Goal: Communication & Community: Answer question/provide support

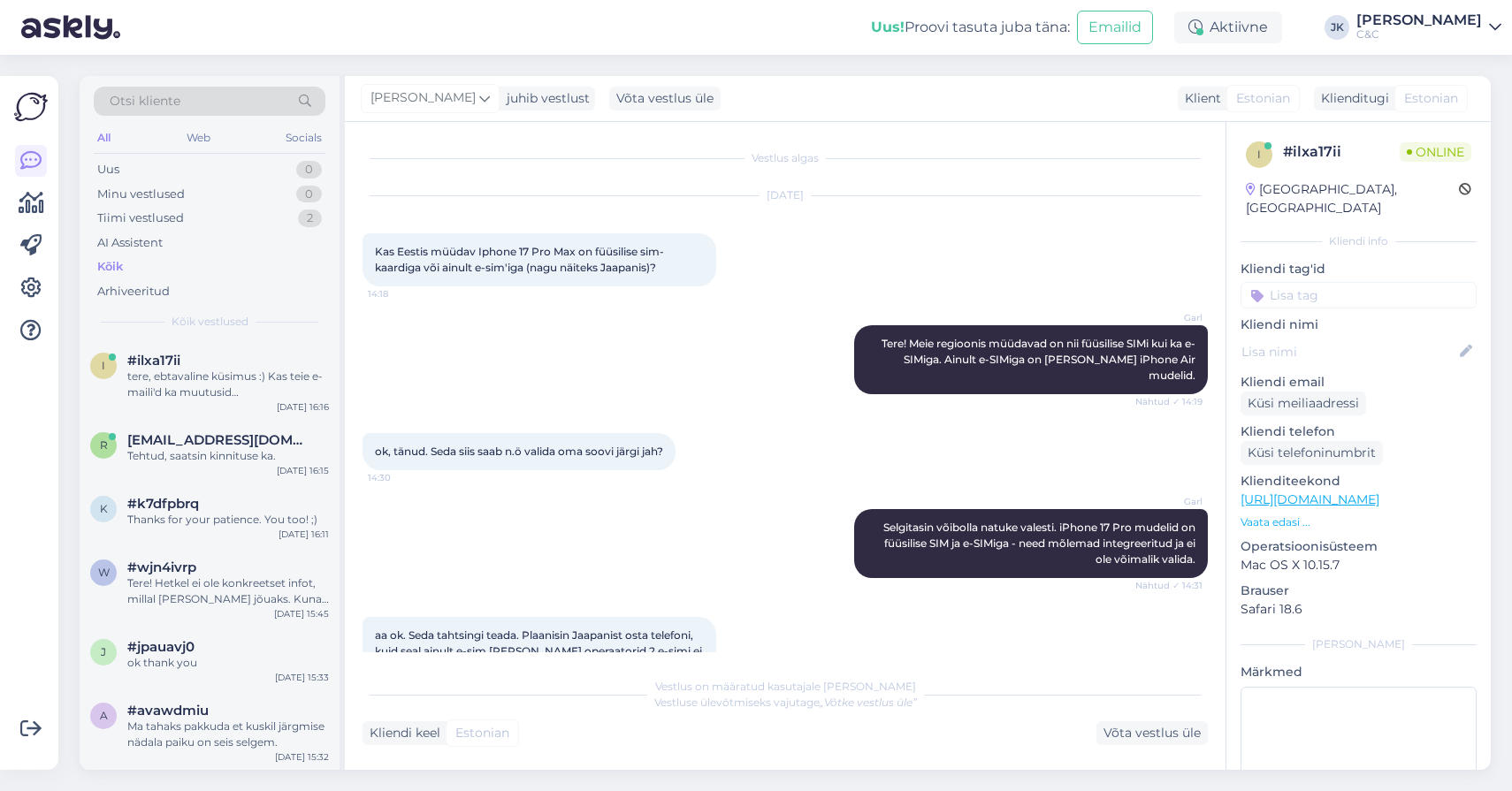
scroll to position [486, 0]
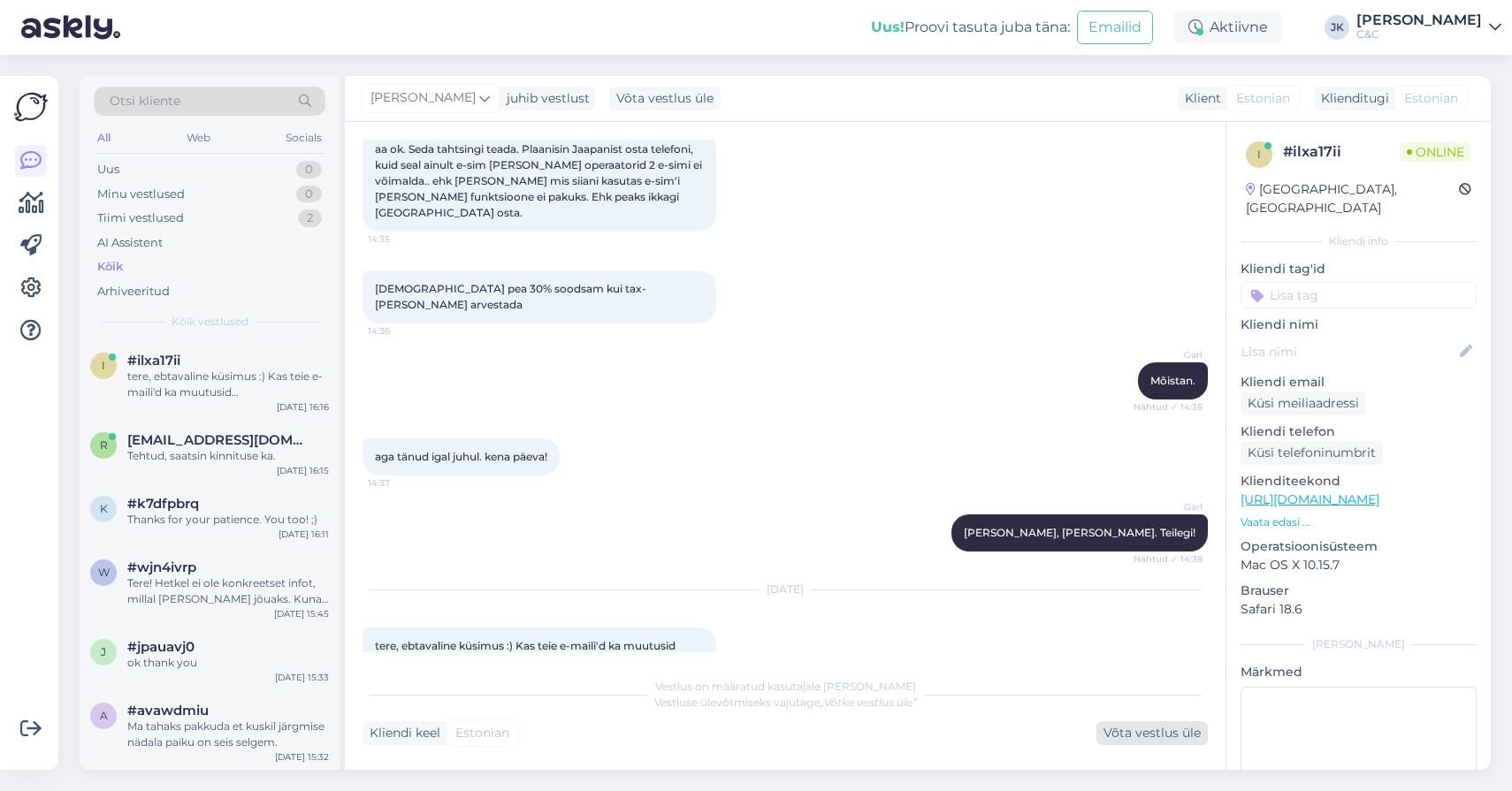
click at [1119, 734] on div "Võta vestlus üle" at bounding box center [1152, 733] width 111 height 24
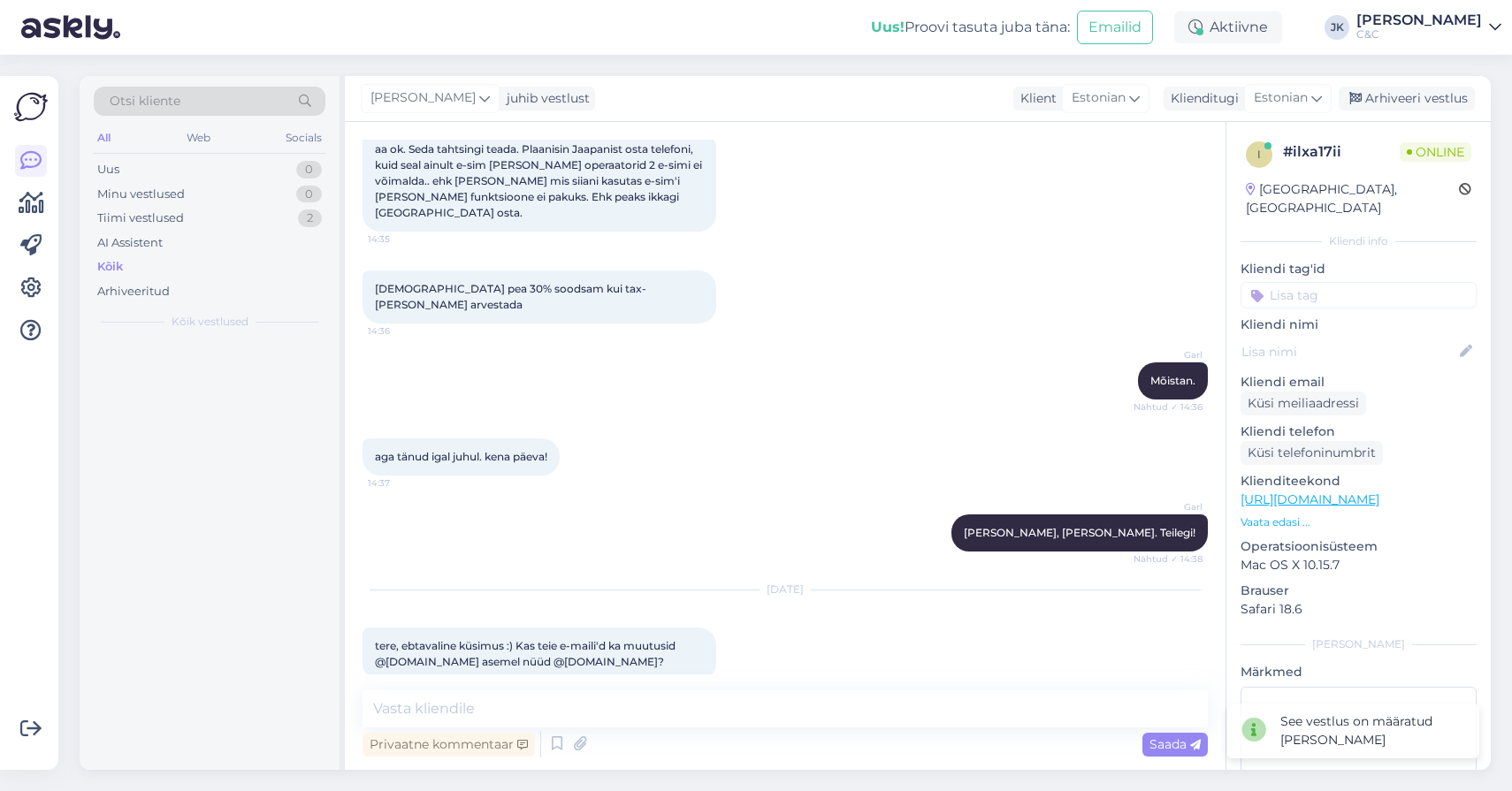
scroll to position [464, 0]
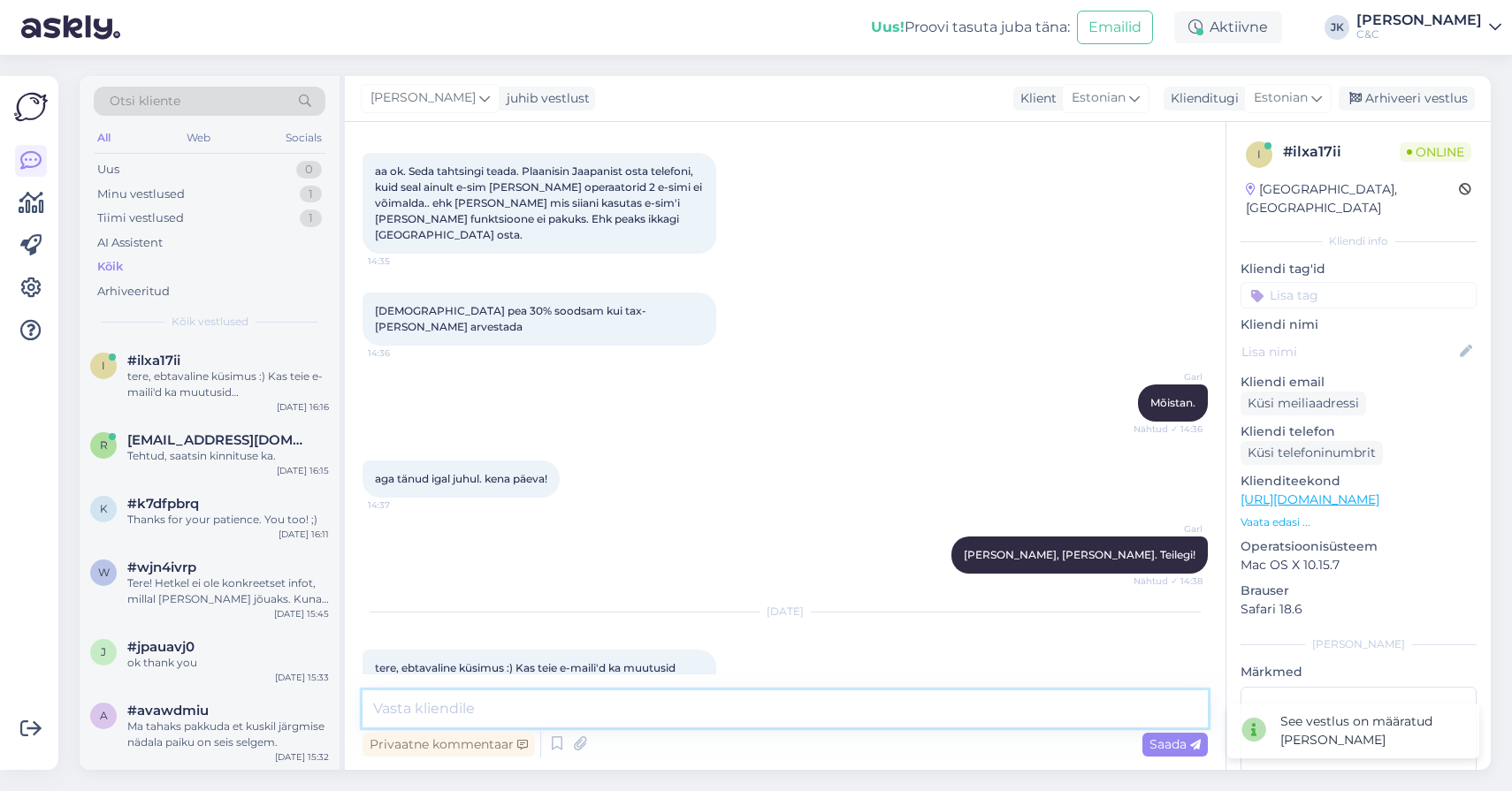
click at [761, 721] on textarea at bounding box center [784, 709] width 845 height 37
type textarea "Tervitus!"
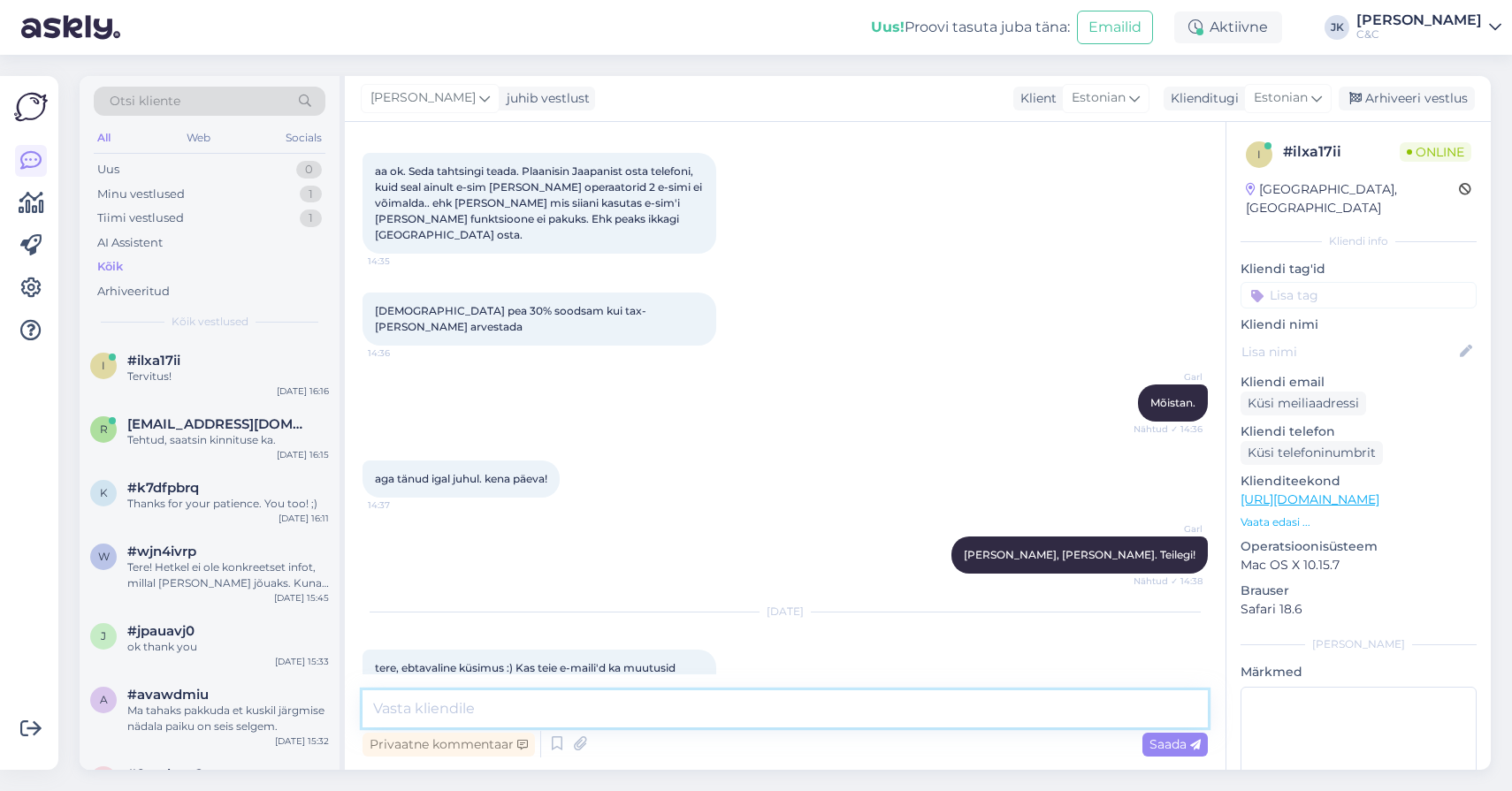
scroll to position [540, 0]
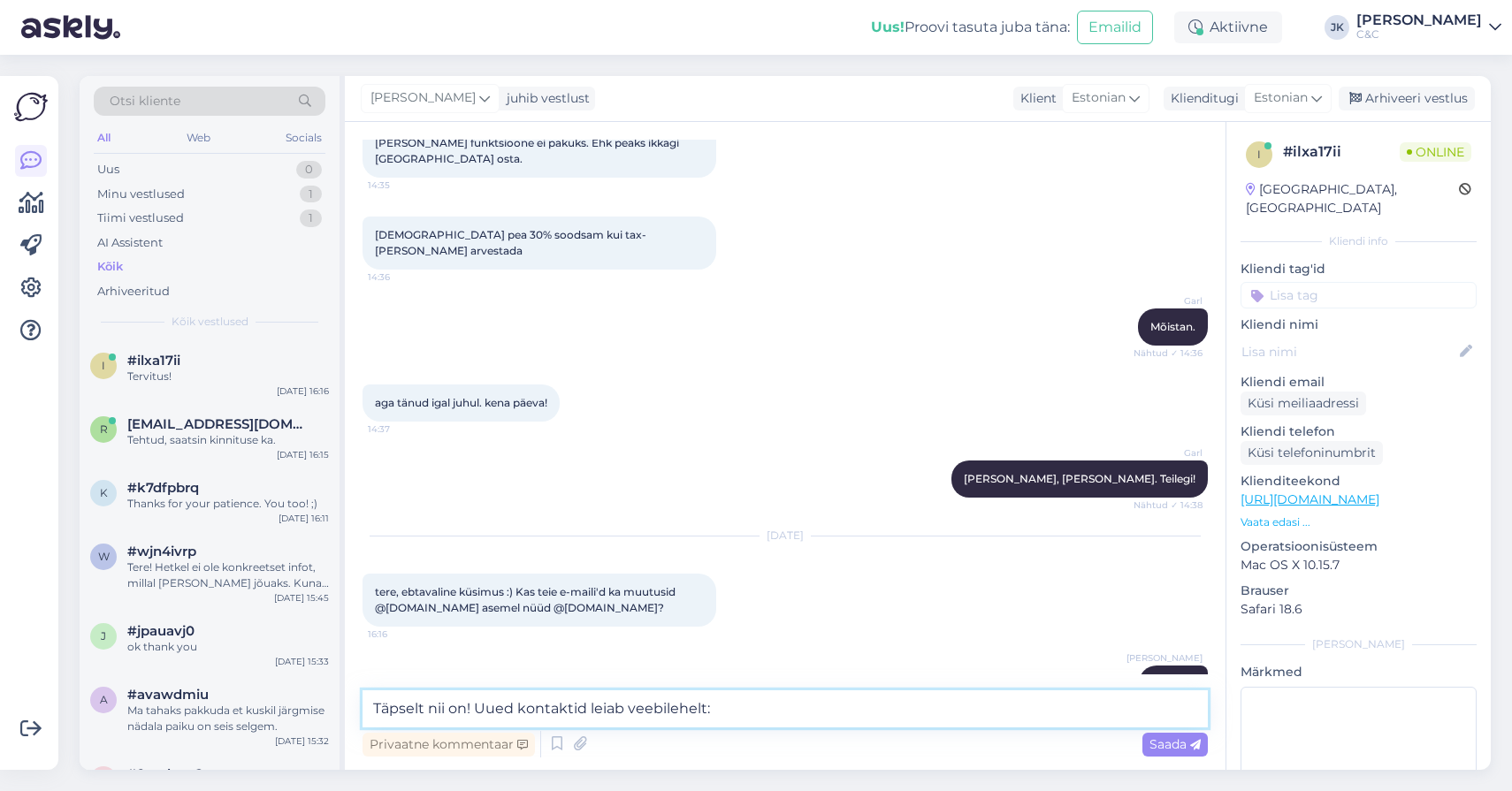
paste textarea "[URL][DOMAIN_NAME]"
type textarea "Täpselt nii on! Uued kontaktid leiab veebilehelt: [URL][DOMAIN_NAME]"
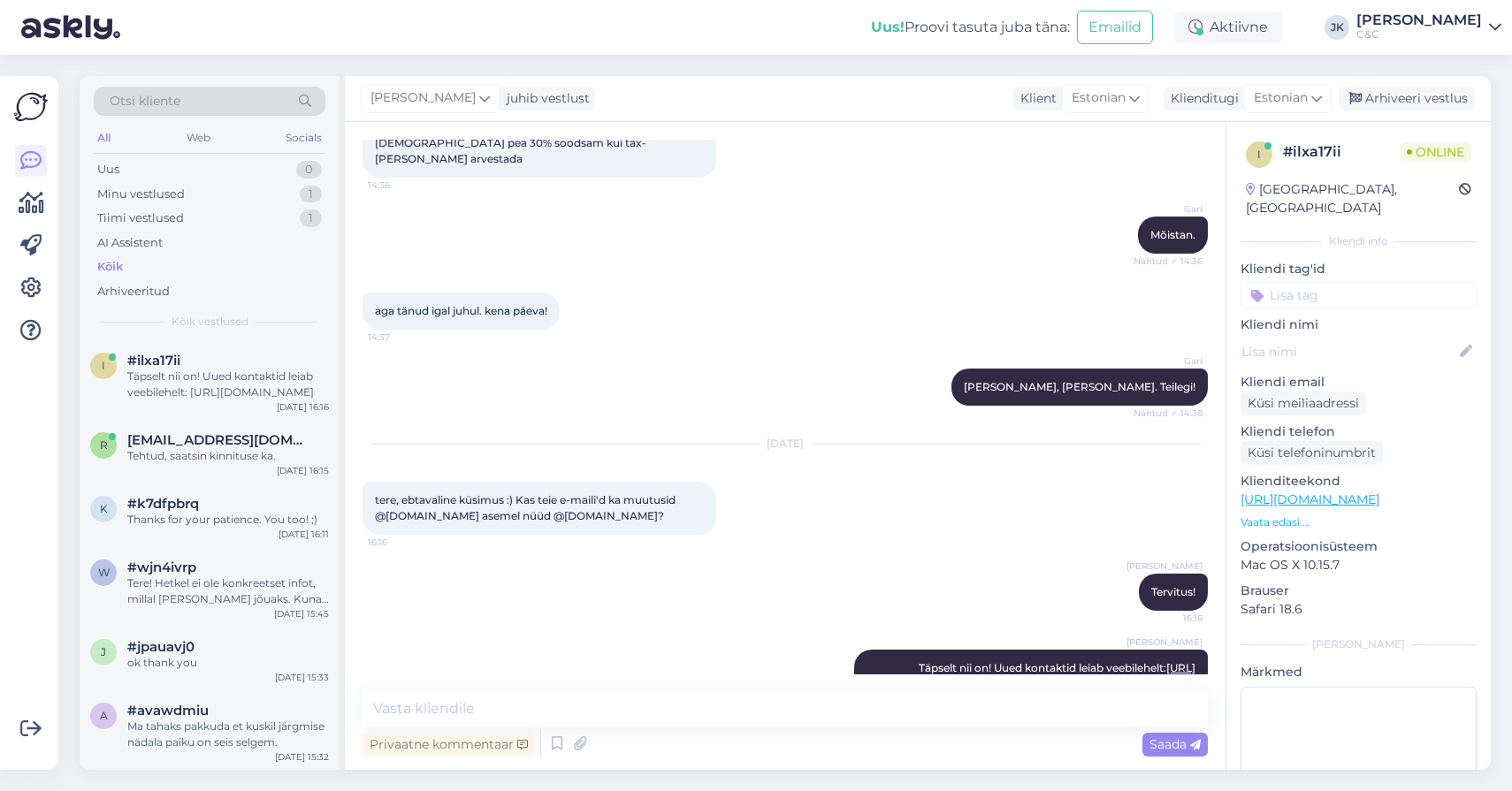
click at [601, 554] on div "[PERSON_NAME] Tervitus! 16:16" at bounding box center [784, 592] width 845 height 76
click at [149, 364] on span "#ilxa17ii" at bounding box center [154, 360] width 53 height 16
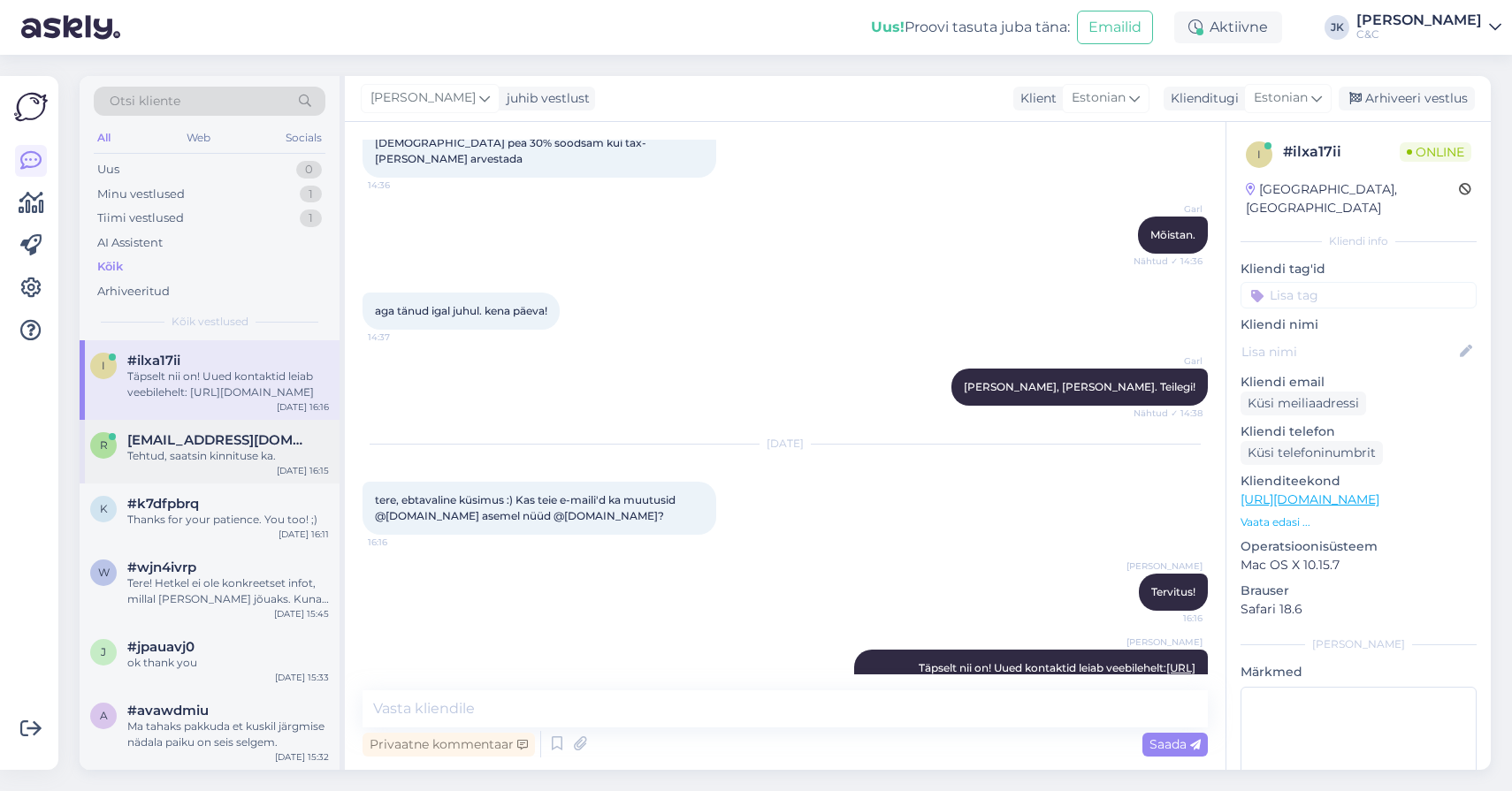
click at [189, 462] on div "R [EMAIL_ADDRESS][DOMAIN_NAME] Tehtud, saatsin kinnituse ka. [DATE] 16:15" at bounding box center [209, 451] width 260 height 64
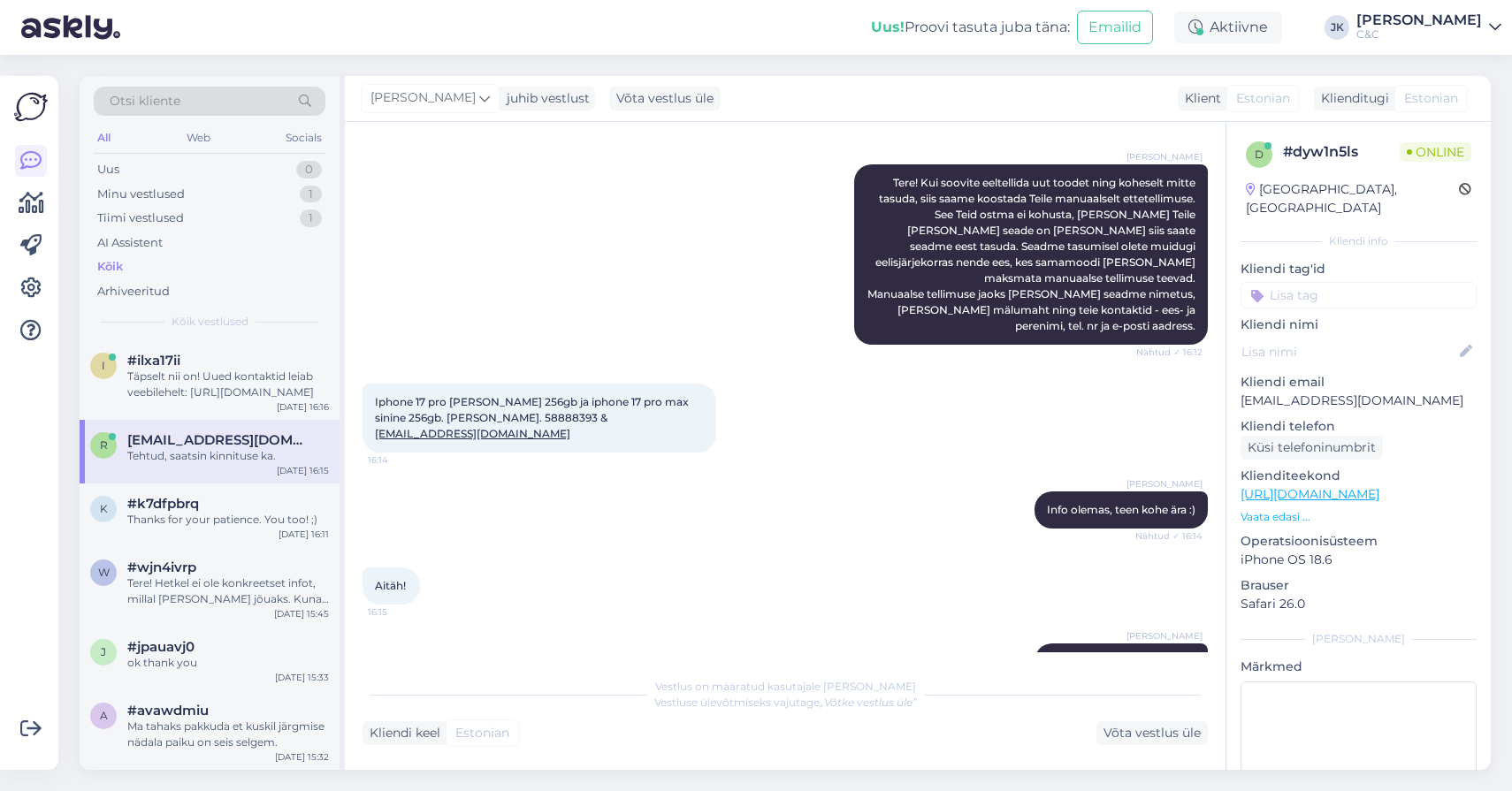
click at [372, 624] on div "[PERSON_NAME], saatsin kinnituse ka. 16:15" at bounding box center [784, 661] width 845 height 76
click at [287, 516] on div "Thanks for your patience. You too! ;)" at bounding box center [228, 519] width 201 height 16
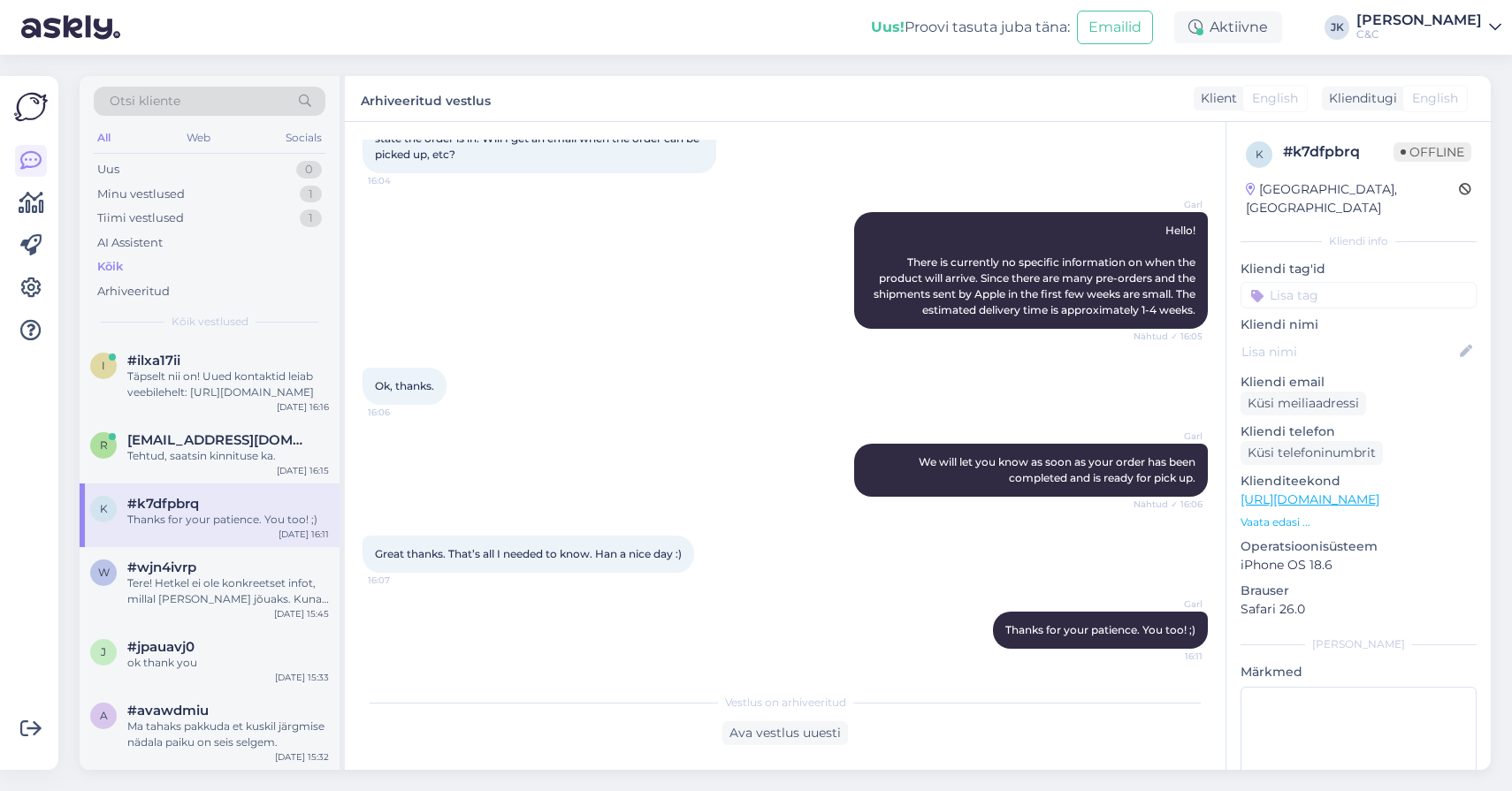
click at [480, 604] on div "Garl Thanks for your patience. You too! ;) 16:11" at bounding box center [784, 629] width 845 height 76
click at [243, 362] on div "#ilxa17ii" at bounding box center [228, 360] width 201 height 16
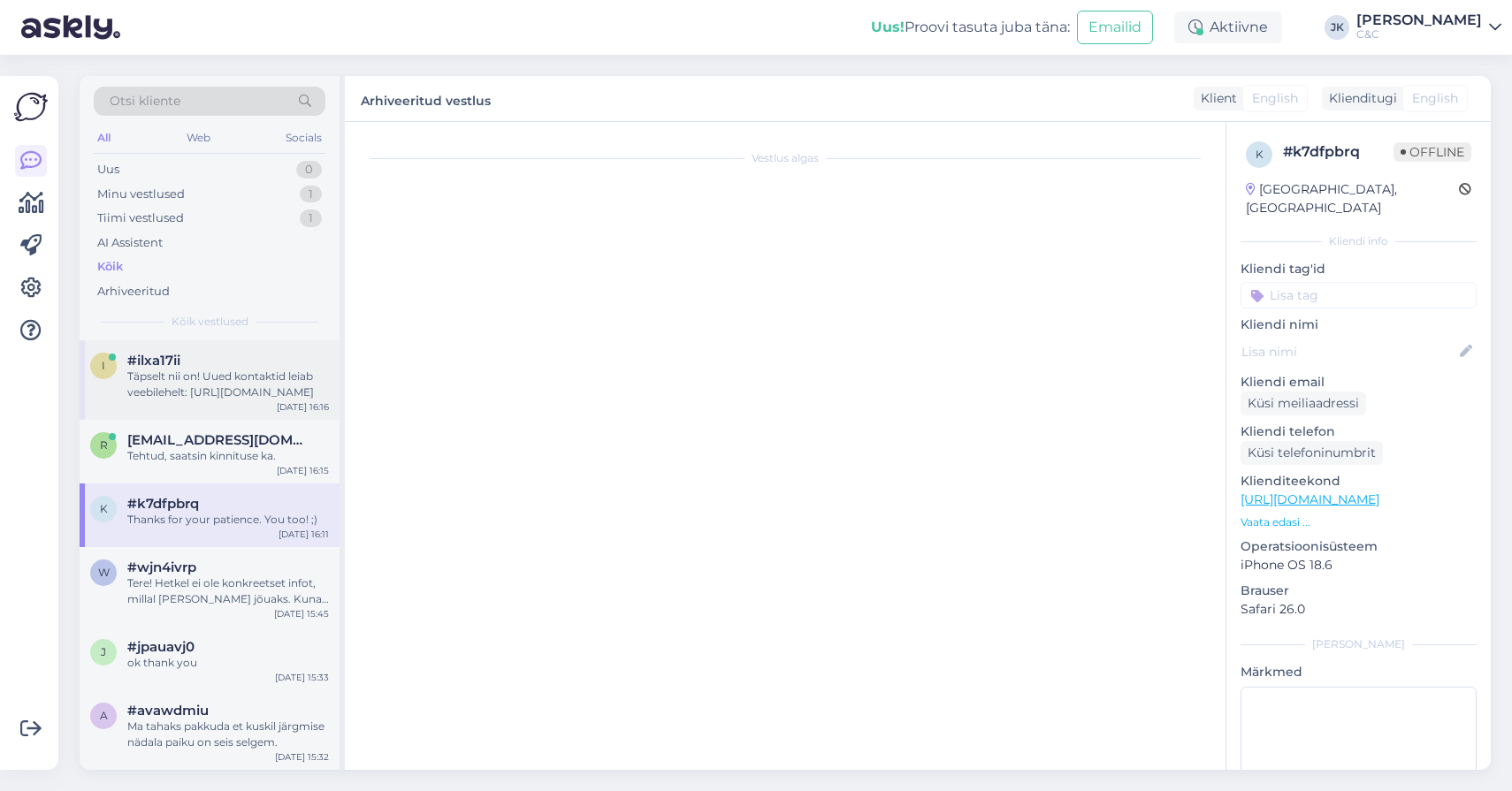
scroll to position [632, 0]
